Goal: Task Accomplishment & Management: Use online tool/utility

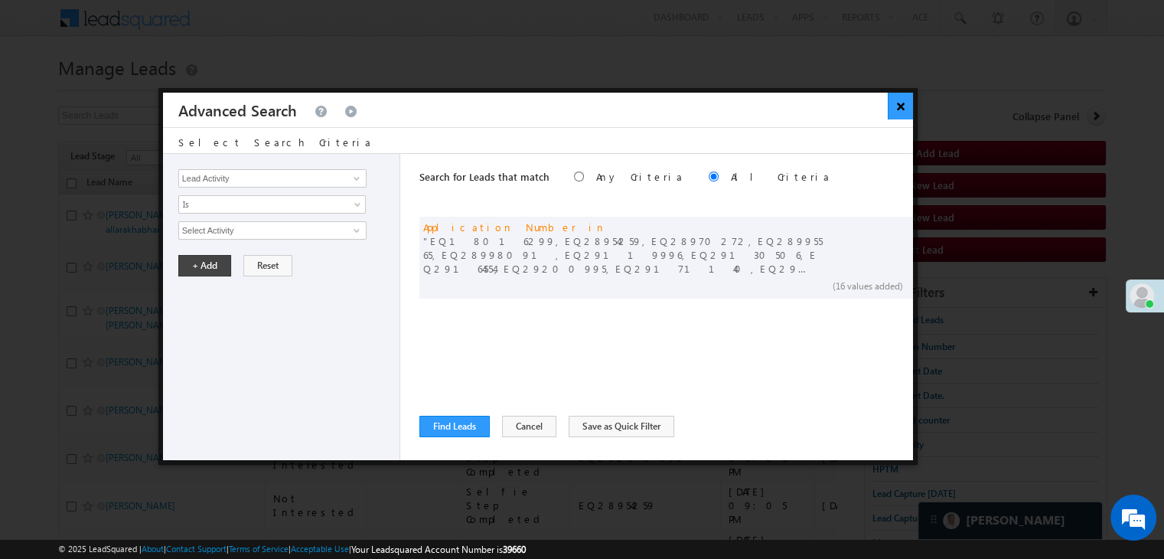
click at [900, 108] on button "×" at bounding box center [900, 106] width 25 height 27
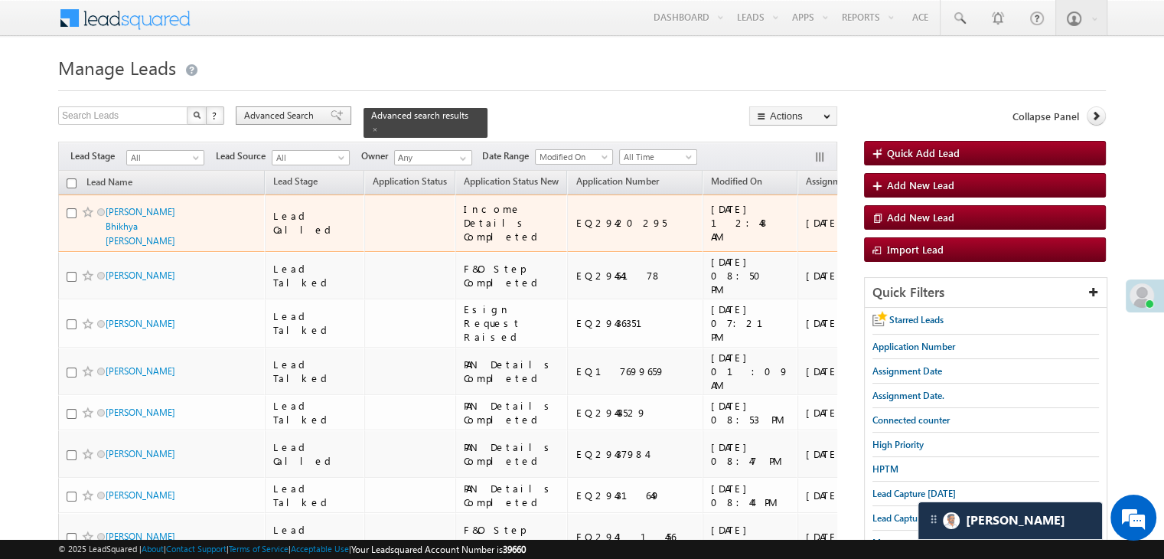
scroll to position [13088, 0]
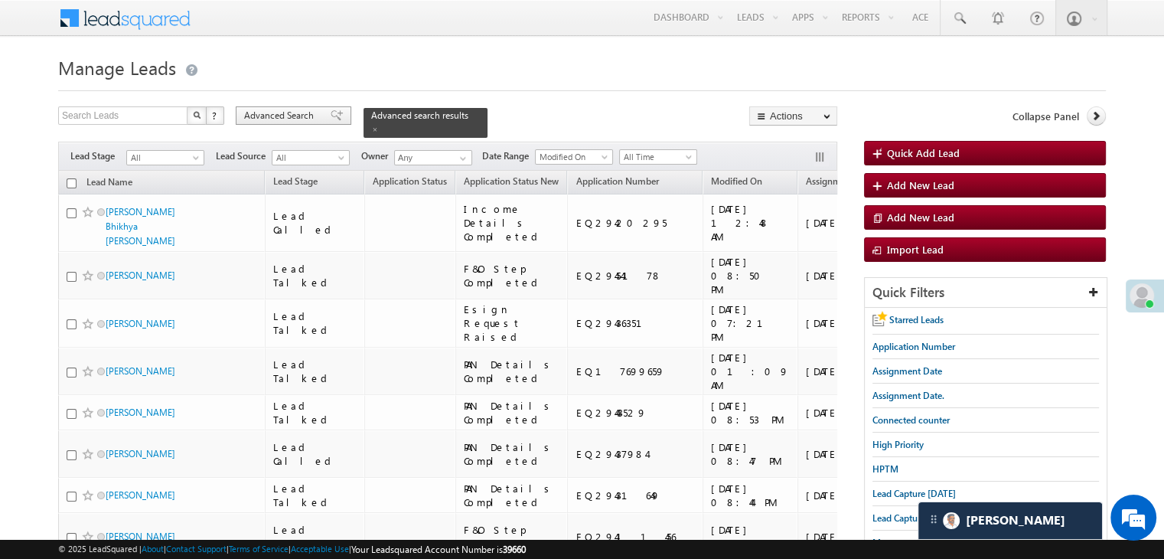
click at [303, 110] on span "Advanced Search" at bounding box center [281, 116] width 74 height 14
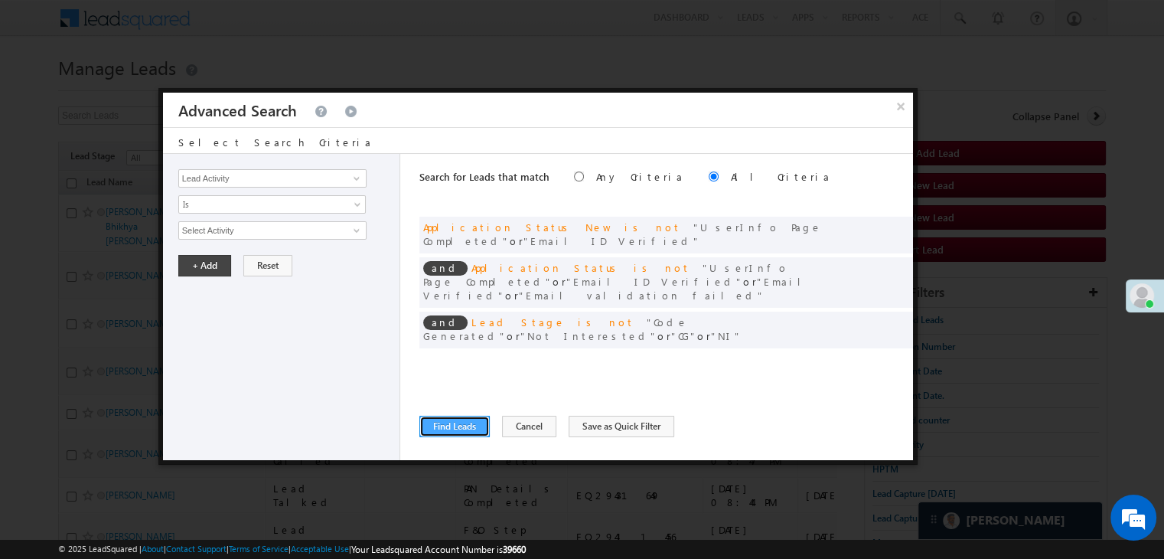
click at [453, 429] on button "Find Leads" at bounding box center [455, 426] width 70 height 21
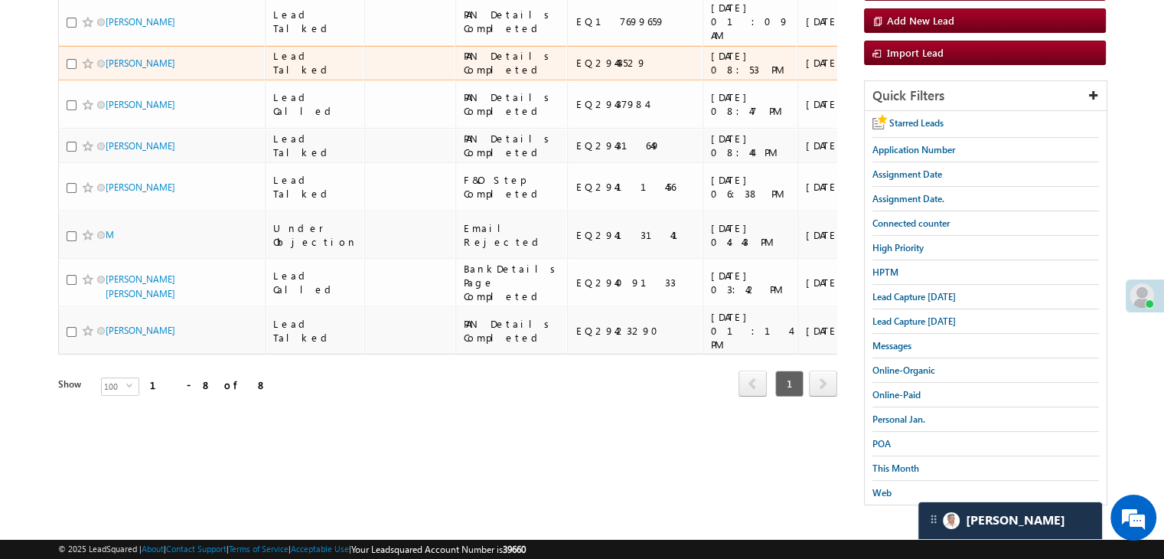
scroll to position [0, 0]
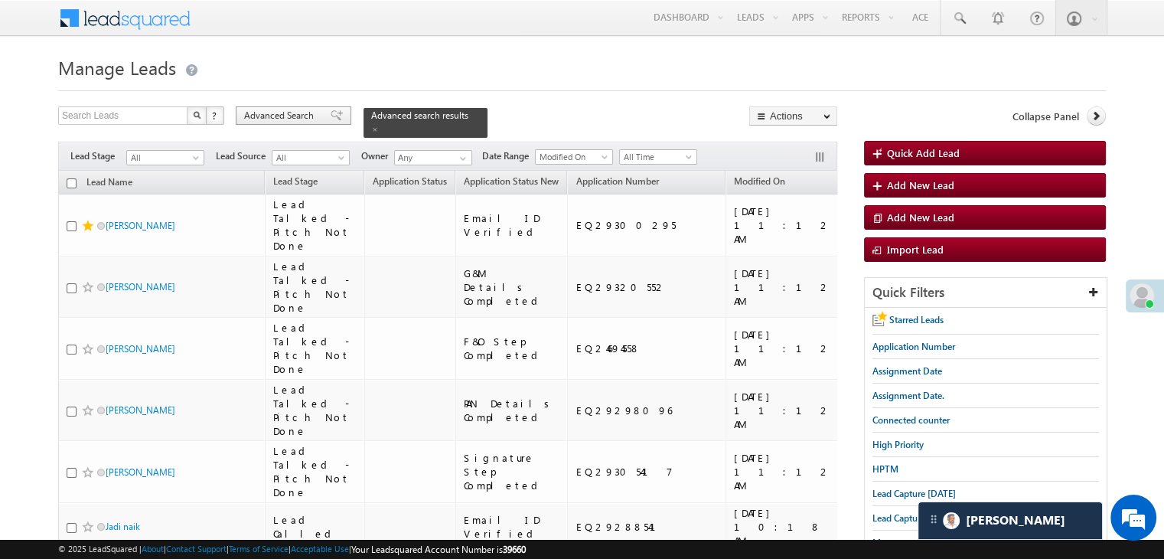
click at [331, 117] on span at bounding box center [337, 115] width 12 height 11
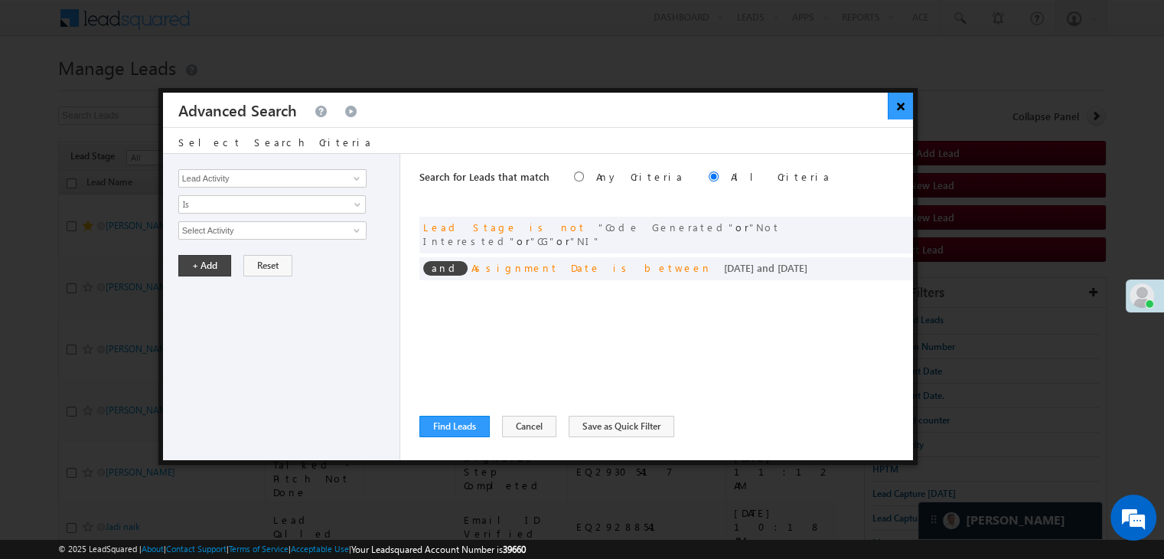
click at [901, 97] on button "×" at bounding box center [900, 106] width 25 height 27
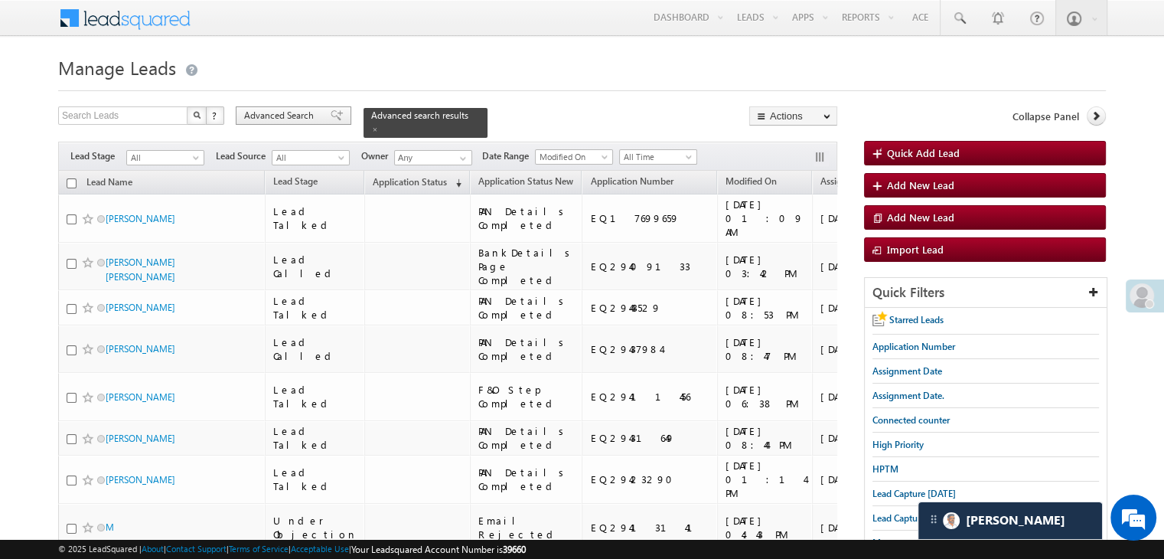
click at [317, 112] on span "Advanced Search" at bounding box center [281, 116] width 74 height 14
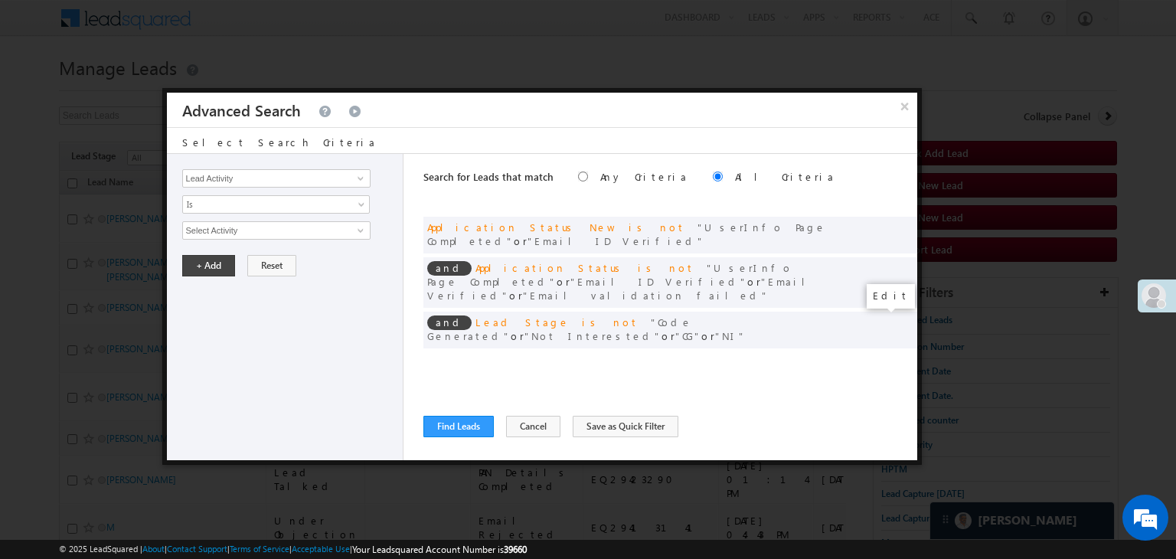
click at [877, 356] on span at bounding box center [882, 361] width 11 height 11
click at [256, 260] on input "[DATE]" at bounding box center [227, 257] width 90 height 20
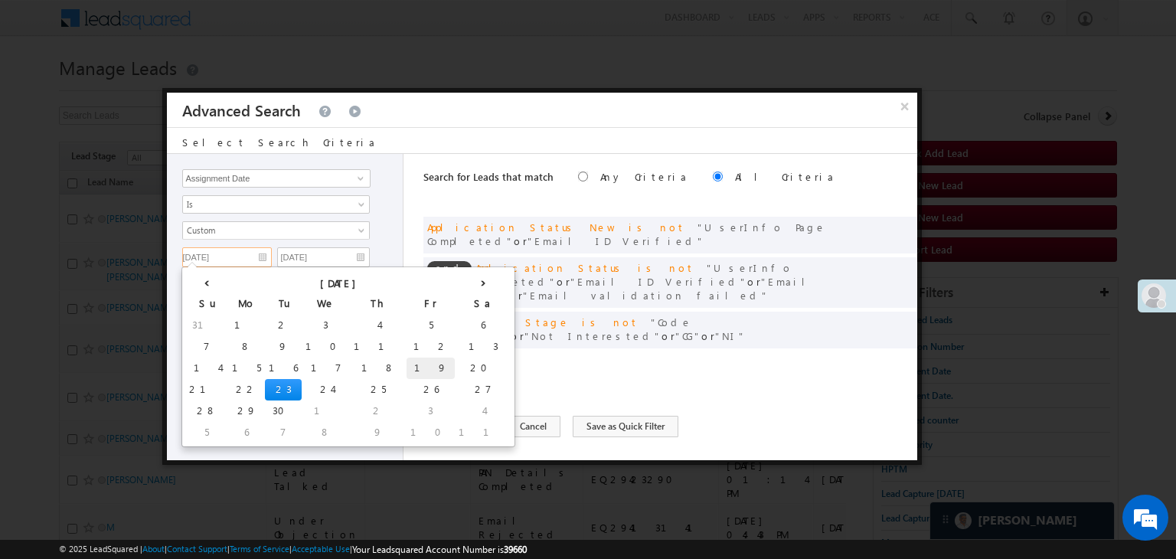
click at [407, 368] on td "19" at bounding box center [431, 368] width 48 height 21
type input "09/19/25"
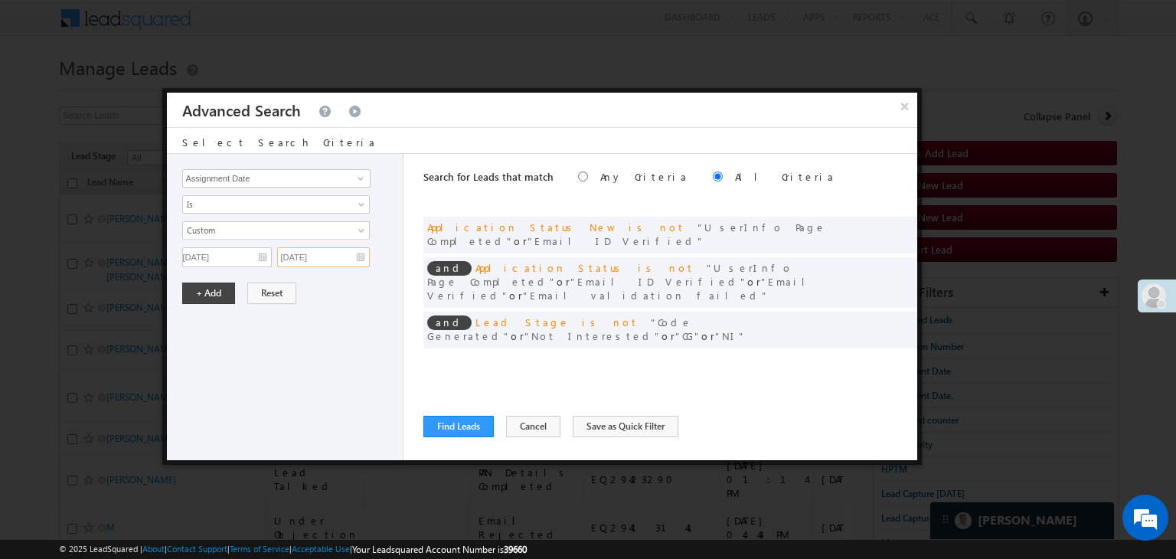
click at [351, 249] on input "[DATE]" at bounding box center [323, 257] width 93 height 20
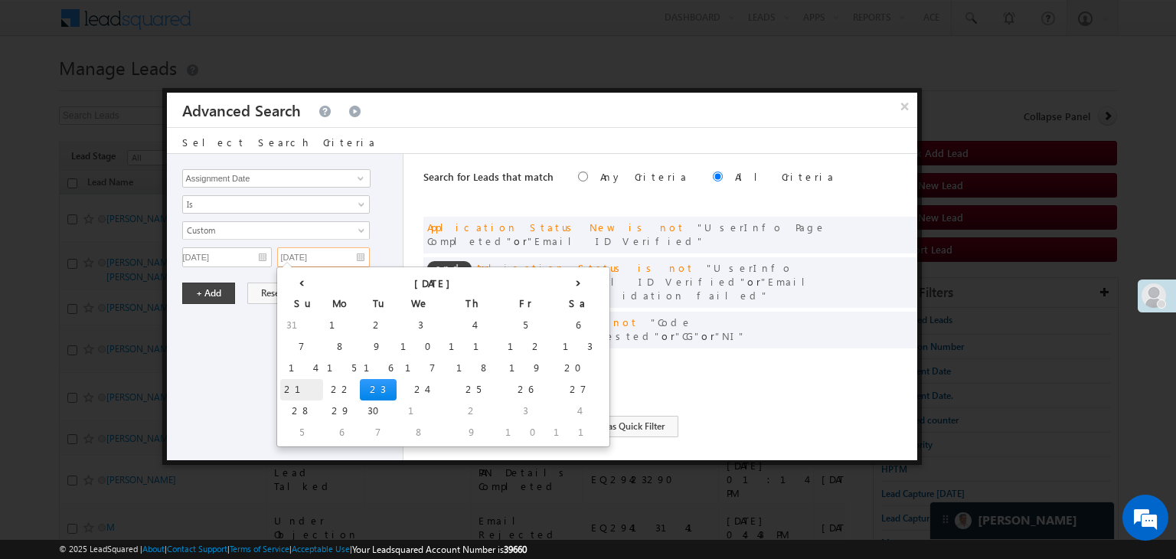
click at [294, 385] on td "21" at bounding box center [301, 389] width 43 height 21
type input "09/21/25"
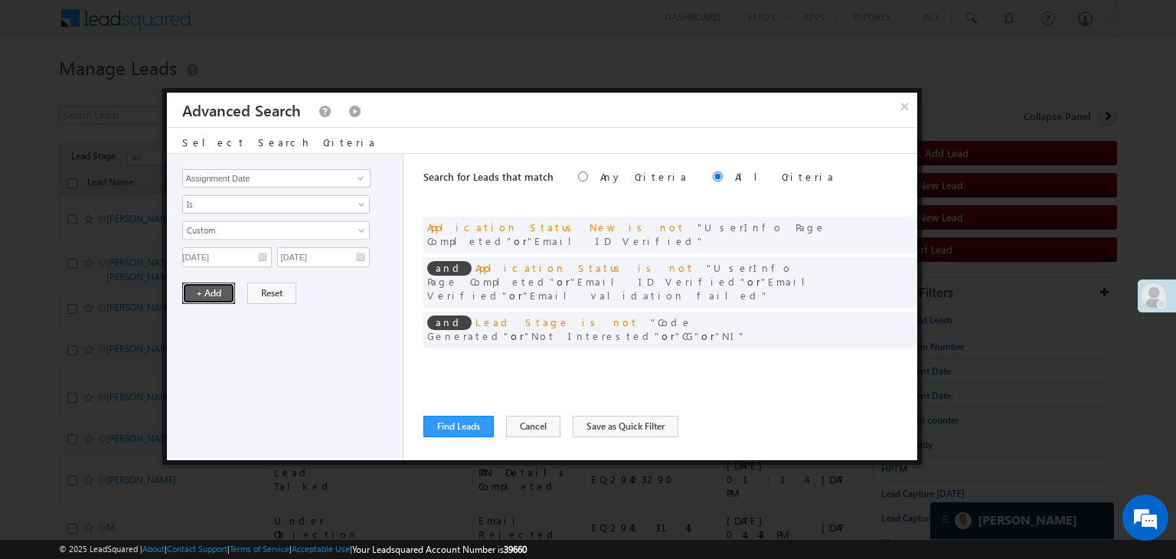
click at [207, 291] on button "+ Add" at bounding box center [208, 293] width 53 height 21
click at [475, 420] on button "Find Leads" at bounding box center [458, 426] width 70 height 21
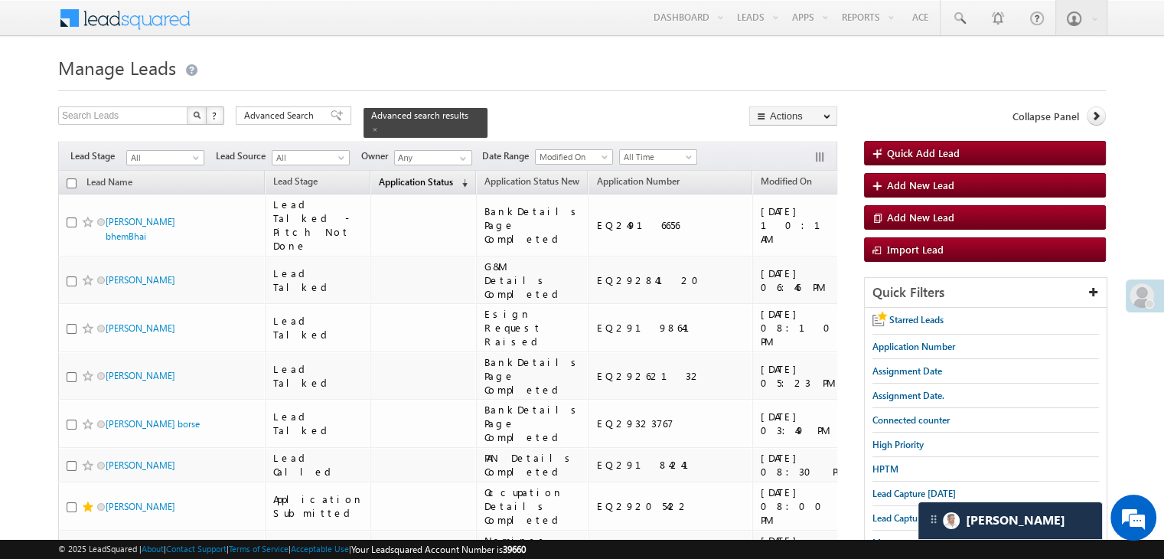
click at [399, 176] on span "Application Status" at bounding box center [416, 181] width 74 height 11
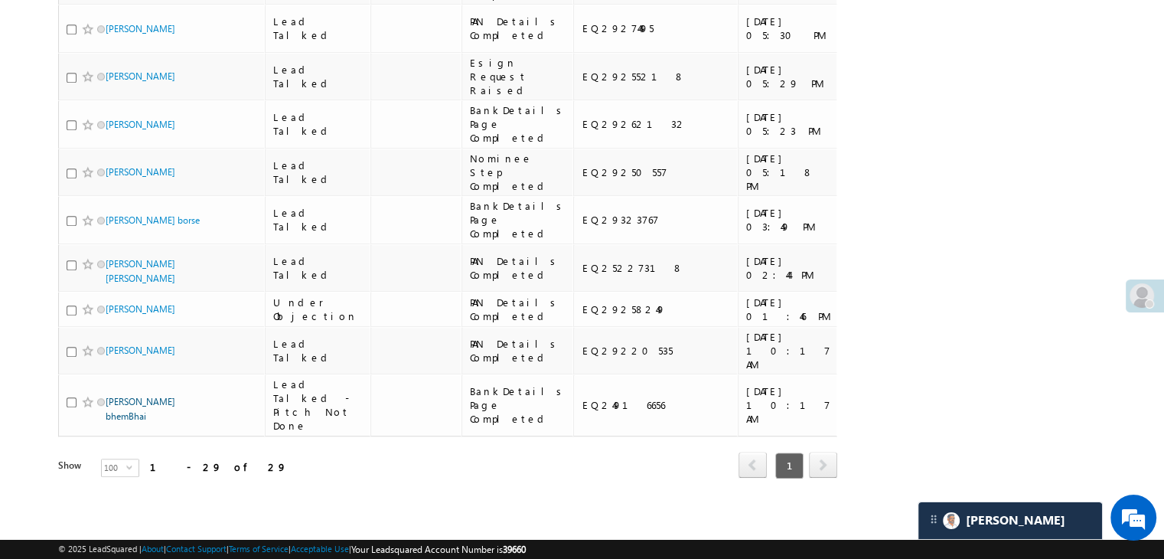
scroll to position [2337, 0]
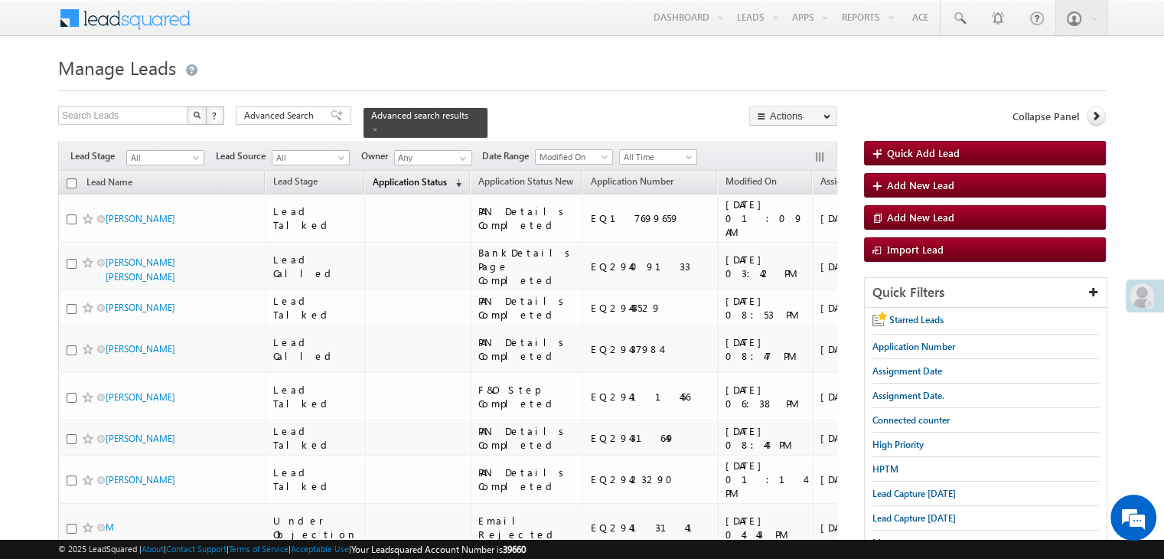
click at [392, 176] on span "Application Status" at bounding box center [410, 181] width 74 height 11
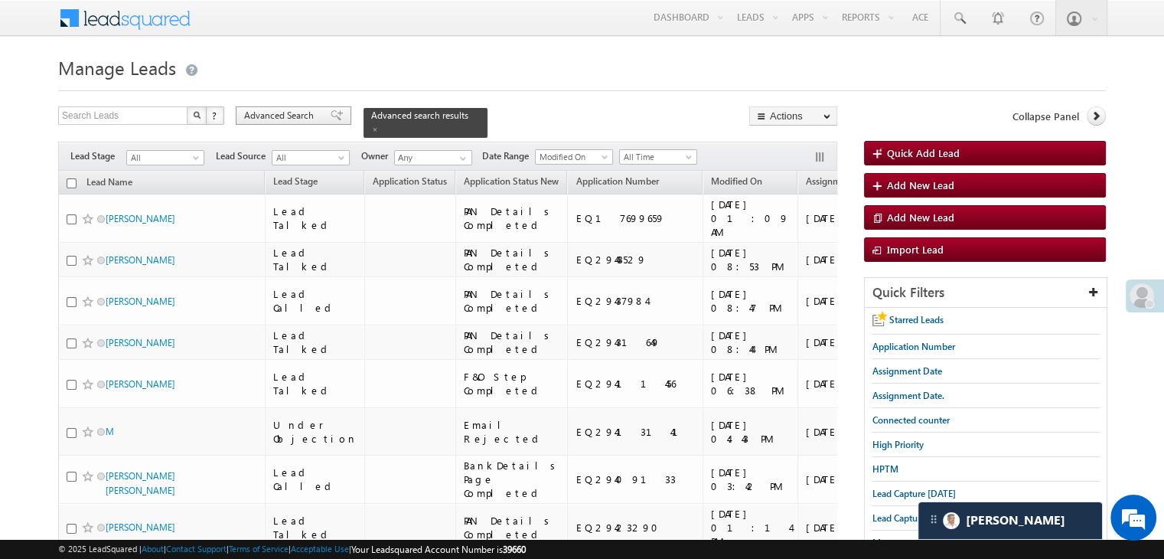
click at [288, 116] on span "Advanced Search" at bounding box center [281, 116] width 74 height 14
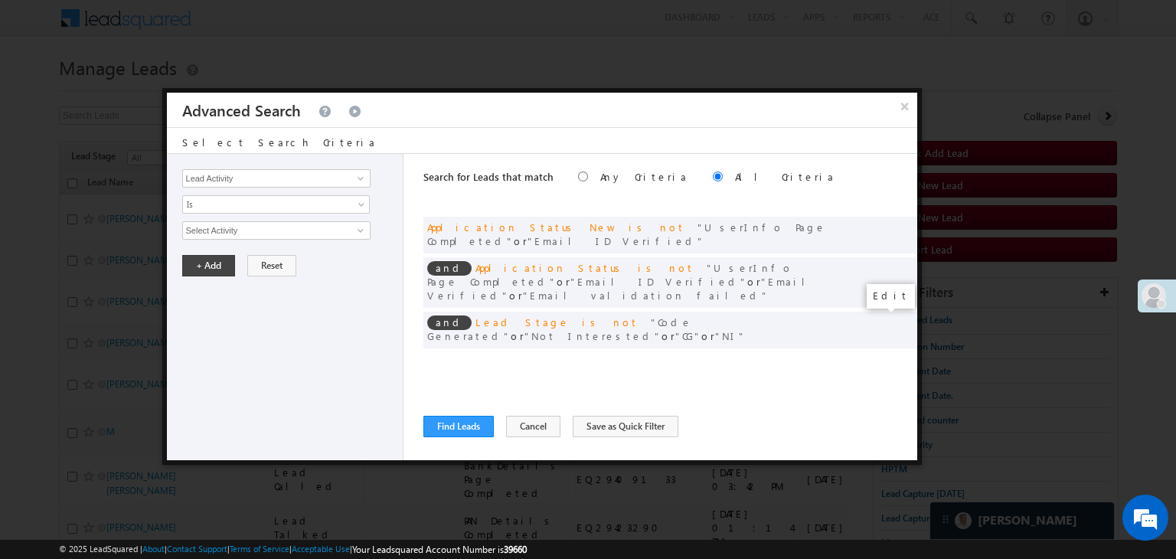
click at [881, 356] on span at bounding box center [882, 361] width 11 height 11
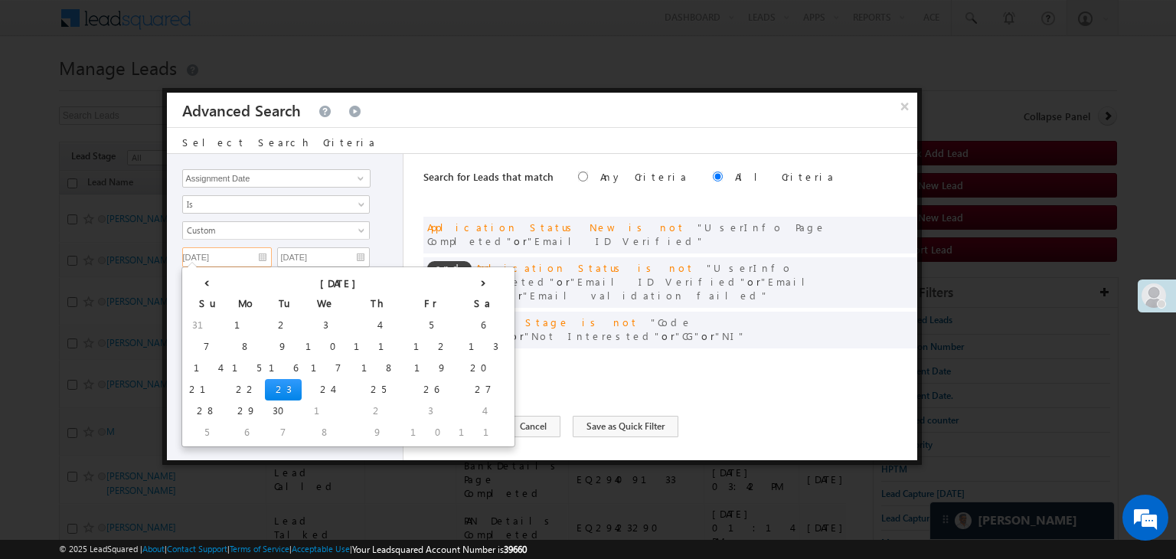
click at [255, 256] on input "[DATE]" at bounding box center [227, 257] width 90 height 20
click at [228, 391] on td "22" at bounding box center [246, 389] width 37 height 21
type input "[DATE]"
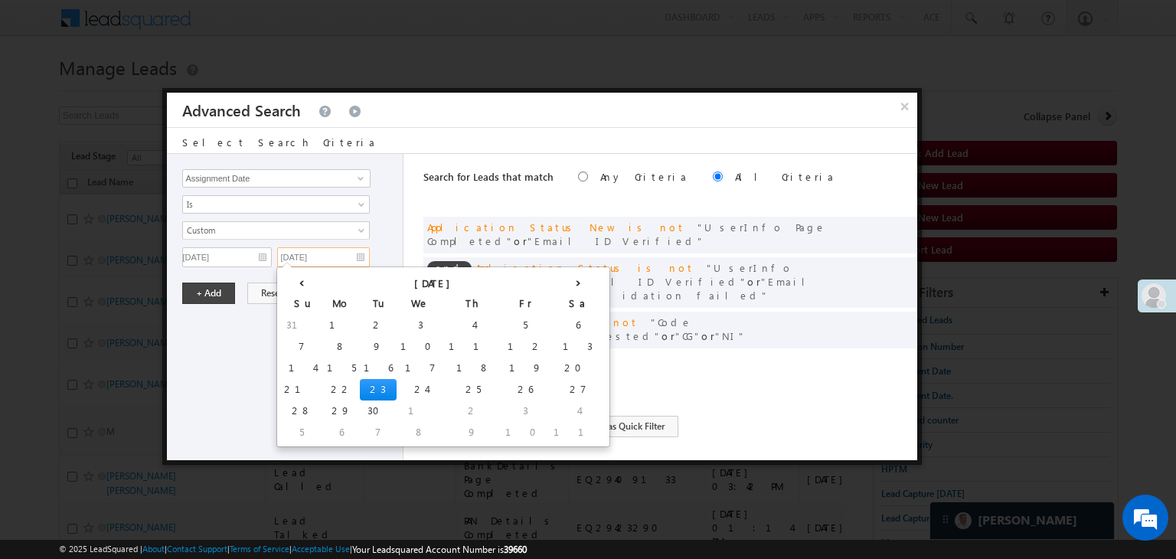
click at [358, 252] on input "[DATE]" at bounding box center [323, 257] width 93 height 20
click at [323, 390] on td "22" at bounding box center [341, 389] width 37 height 21
type input "09/22/25"
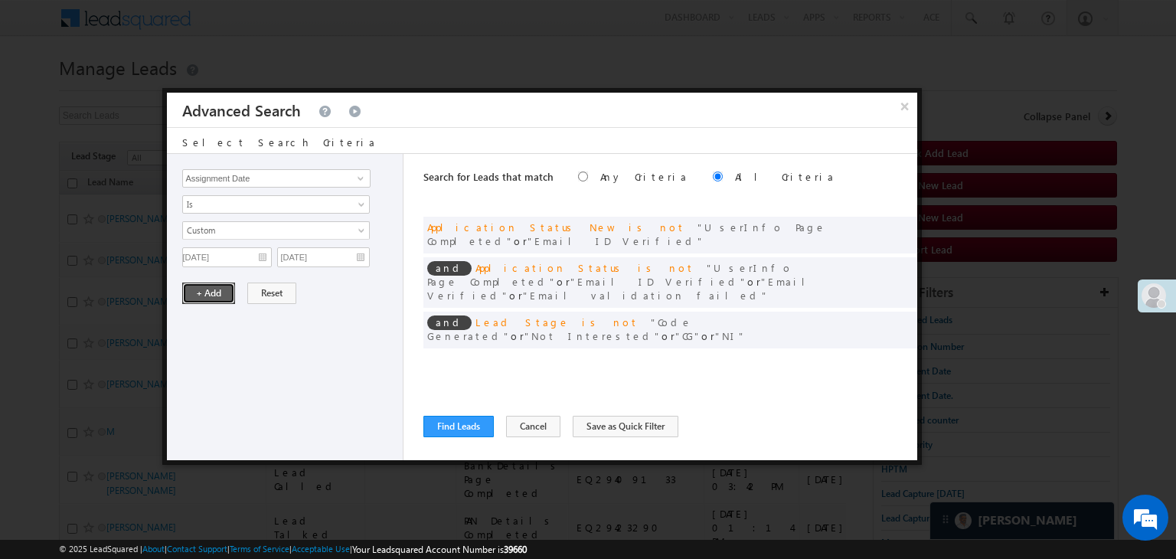
click at [223, 289] on button "+ Add" at bounding box center [208, 293] width 53 height 21
click at [465, 429] on button "Find Leads" at bounding box center [458, 426] width 70 height 21
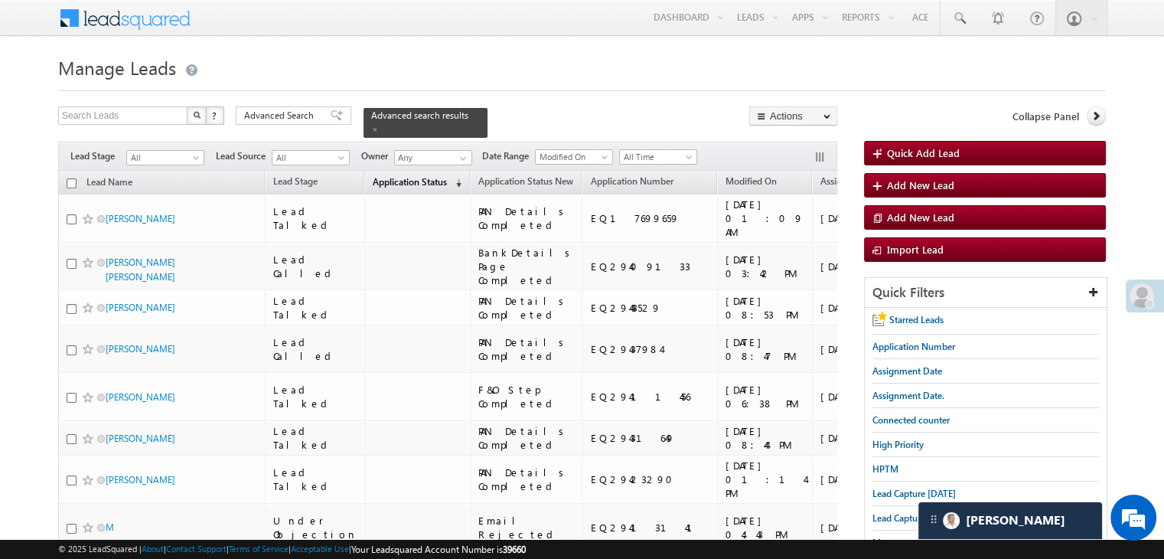
click at [383, 176] on span "Application Status" at bounding box center [410, 181] width 74 height 11
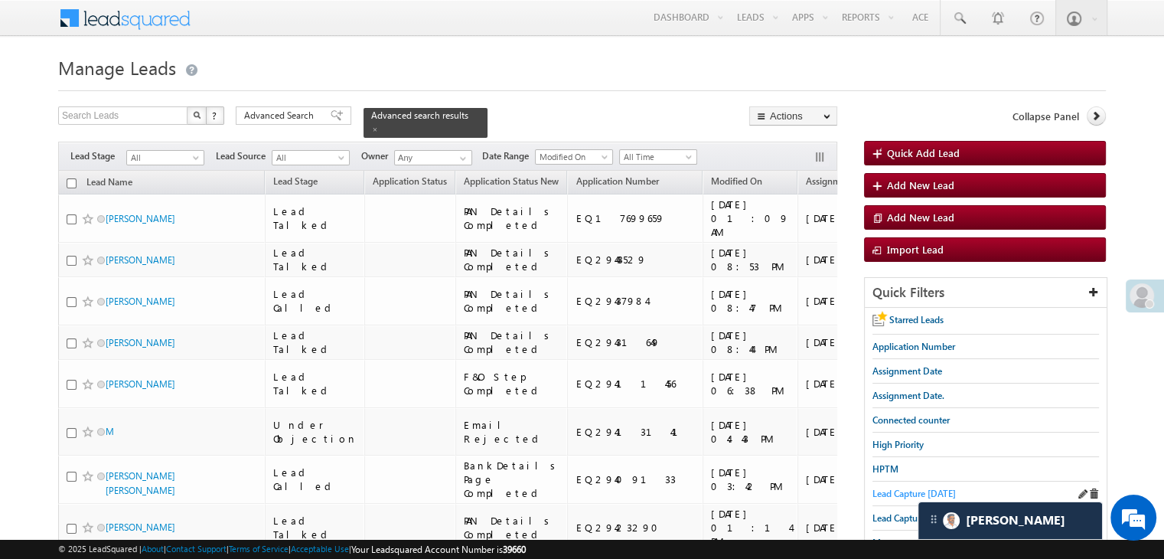
click at [916, 492] on span "Lead Capture [DATE]" at bounding box center [914, 493] width 83 height 11
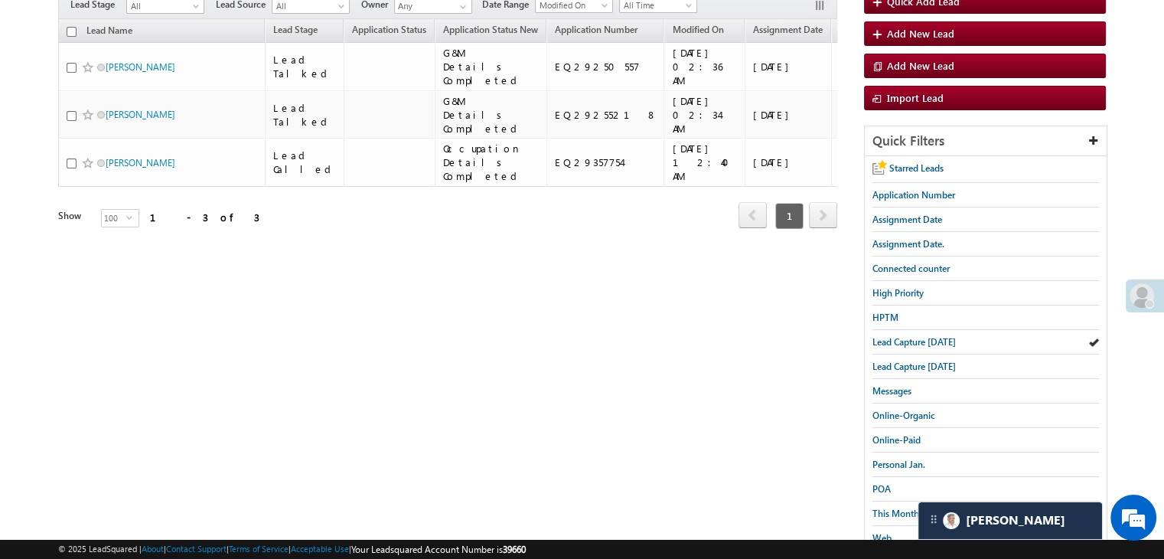
scroll to position [153, 0]
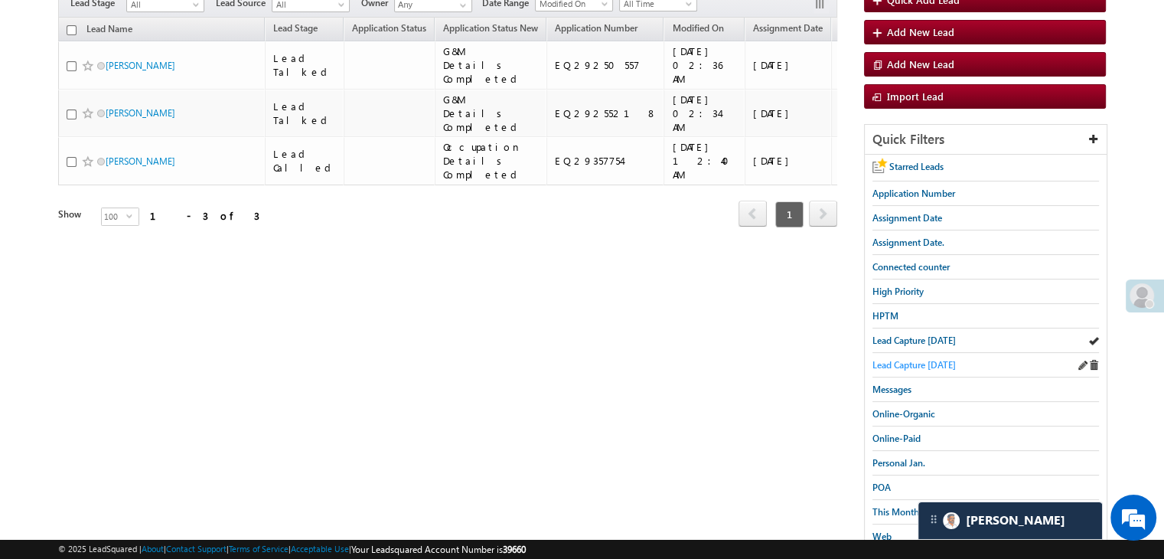
click at [951, 359] on span "Lead Capture [DATE]" at bounding box center [914, 364] width 83 height 11
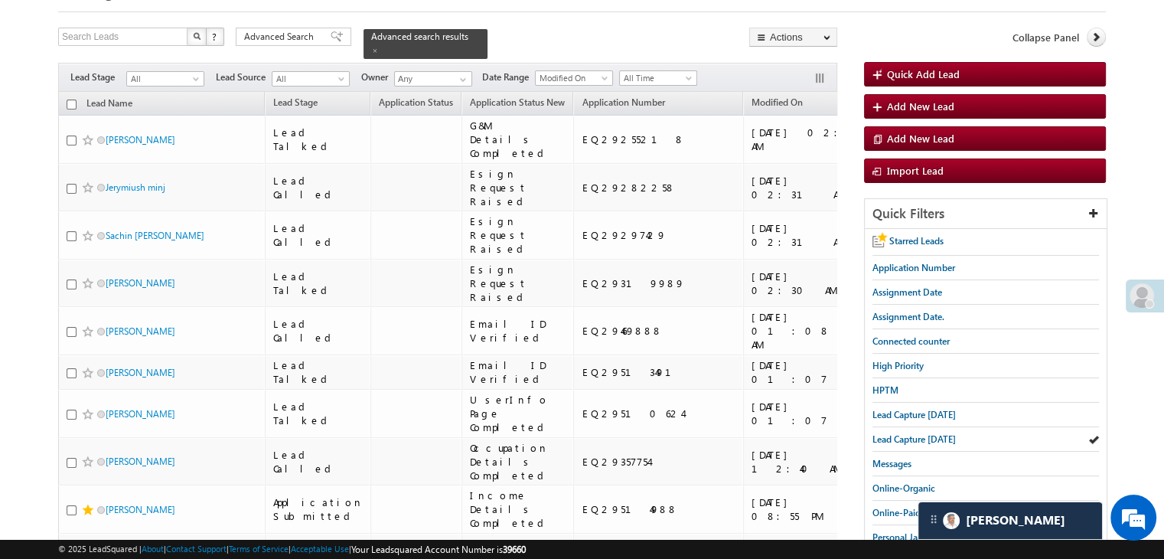
scroll to position [77, 0]
